Goal: Ask a question

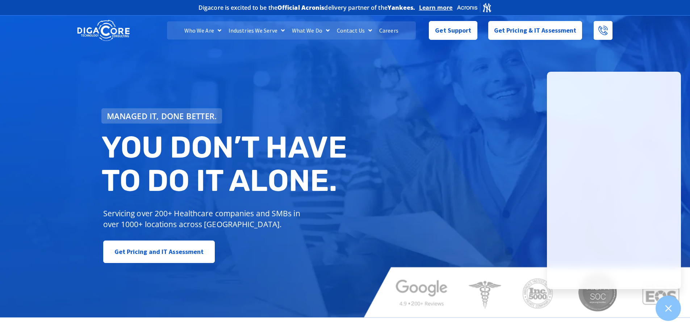
drag, startPoint x: 543, startPoint y: 197, endPoint x: 491, endPoint y: -26, distance: 229.2
click at [485, 40] on div "Get Pricing & IT Assessment" at bounding box center [535, 30] width 109 height 19
click at [471, 35] on span "Get Support" at bounding box center [453, 27] width 36 height 14
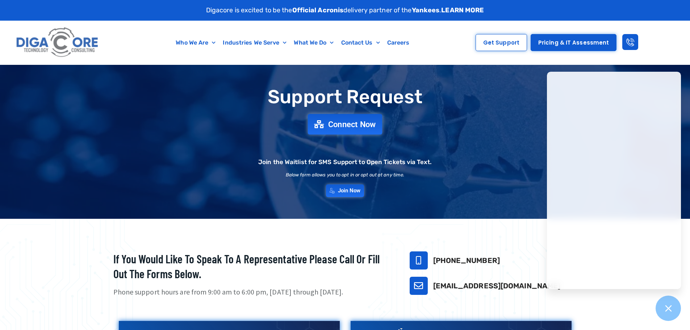
click at [368, 123] on span "Connect Now" at bounding box center [352, 124] width 48 height 8
